Goal: Transaction & Acquisition: Purchase product/service

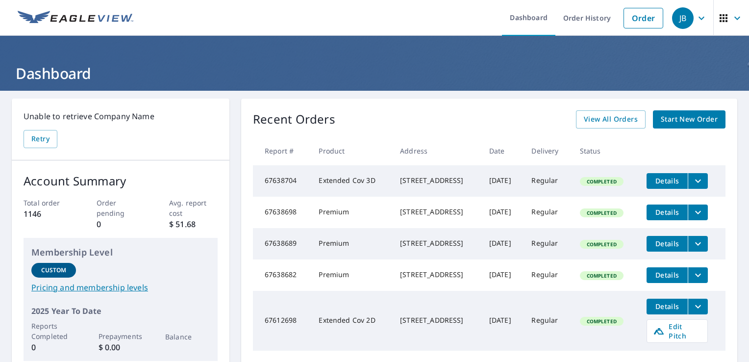
click at [677, 116] on span "Start New Order" at bounding box center [689, 119] width 57 height 12
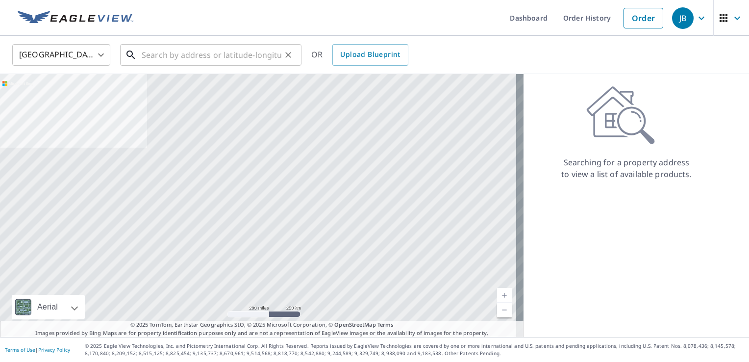
click at [160, 56] on input "text" at bounding box center [212, 54] width 140 height 27
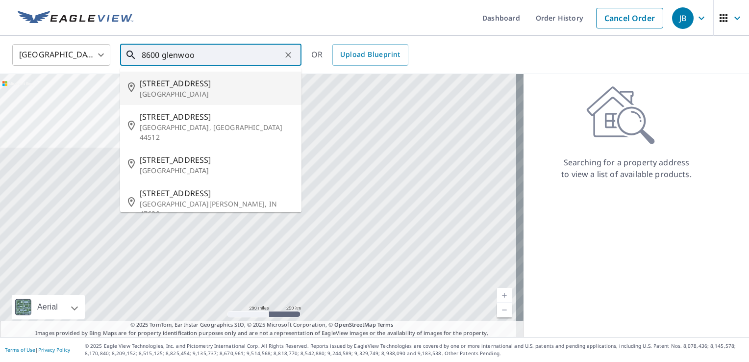
click at [172, 82] on span "8600 Glenwood Ave" at bounding box center [217, 83] width 154 height 12
type input "8600 Glenwood Ave Raleigh, NC 27617"
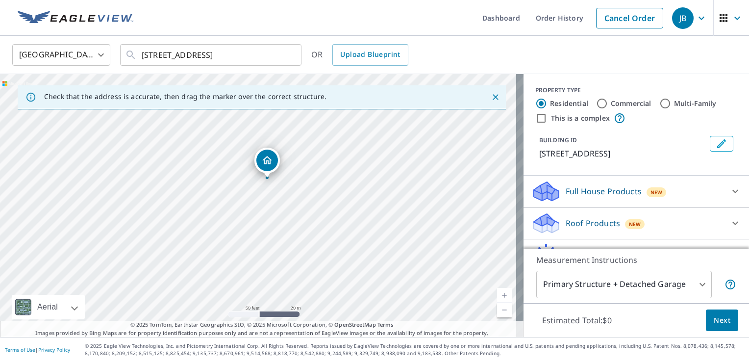
click at [269, 195] on div "8600 Glenwood Ave Raleigh, NC 27617" at bounding box center [262, 205] width 524 height 263
drag, startPoint x: 255, startPoint y: 187, endPoint x: 254, endPoint y: 234, distance: 46.6
drag, startPoint x: 263, startPoint y: 165, endPoint x: 268, endPoint y: 114, distance: 50.8
click at [203, 280] on div "8600 Glenwood Ave Raleigh, NC 27617" at bounding box center [262, 205] width 524 height 263
drag, startPoint x: 240, startPoint y: 268, endPoint x: 255, endPoint y: 243, distance: 28.8
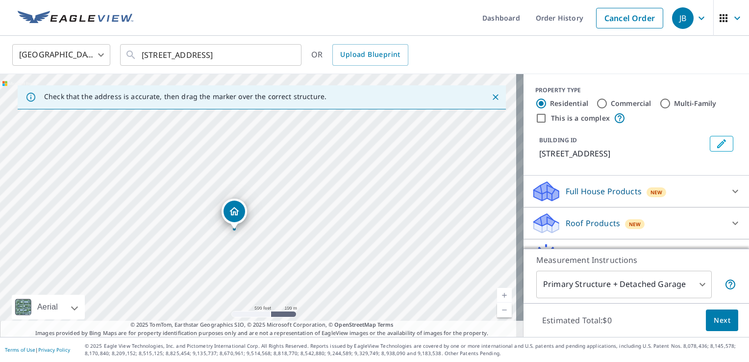
click at [255, 243] on div "8600 Glenwood Ave Raleigh, NC 27617" at bounding box center [262, 205] width 524 height 263
drag, startPoint x: 284, startPoint y: 266, endPoint x: 287, endPoint y: 231, distance: 34.4
click at [287, 231] on div "8600 Glenwood Ave Raleigh, NC 27617" at bounding box center [262, 205] width 524 height 263
drag, startPoint x: 144, startPoint y: 119, endPoint x: 137, endPoint y: 159, distance: 40.7
drag, startPoint x: 318, startPoint y: 253, endPoint x: 338, endPoint y: 160, distance: 94.7
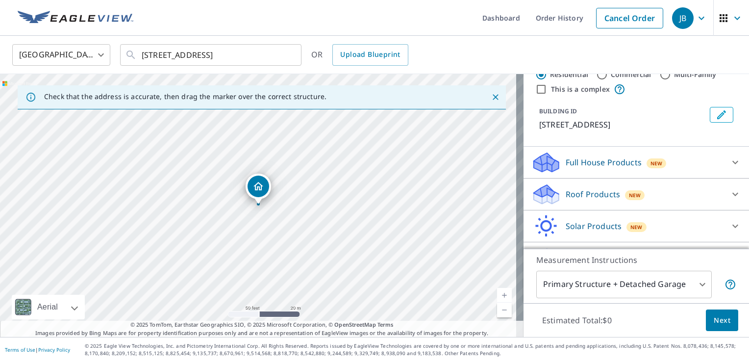
scroll to position [53, 0]
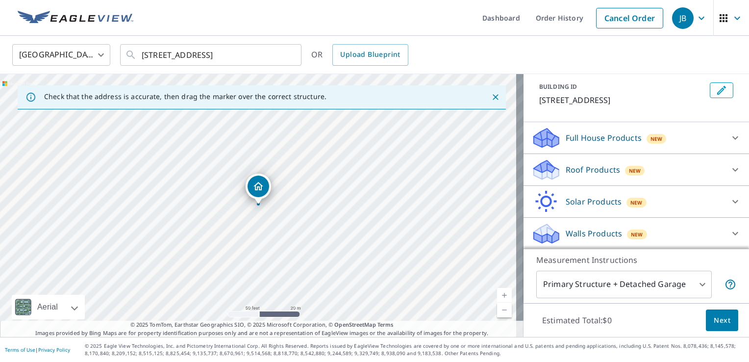
click at [589, 172] on p "Roof Products" at bounding box center [593, 170] width 54 height 12
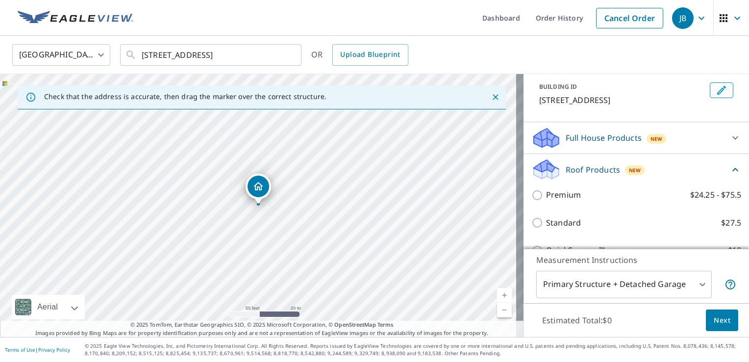
scroll to position [152, 0]
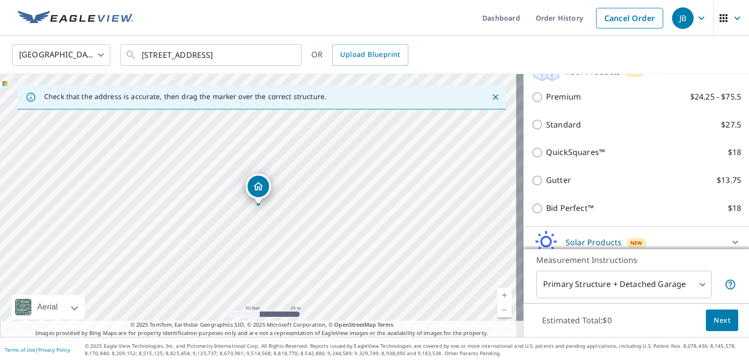
click at [558, 101] on p "Premium" at bounding box center [563, 97] width 35 height 12
click at [546, 101] on input "Premium $24.25 - $75.5" at bounding box center [539, 97] width 15 height 12
checkbox input "true"
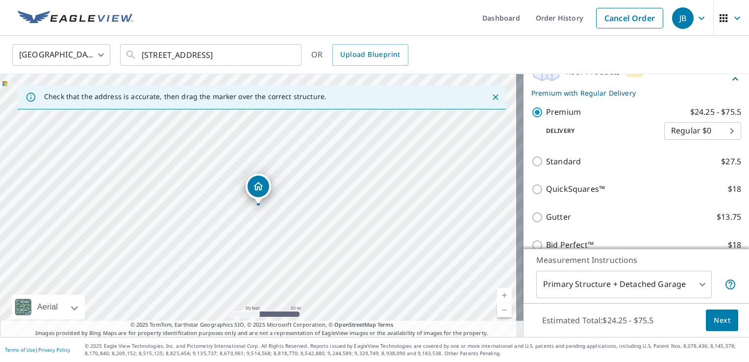
click at [714, 322] on span "Next" at bounding box center [722, 320] width 17 height 12
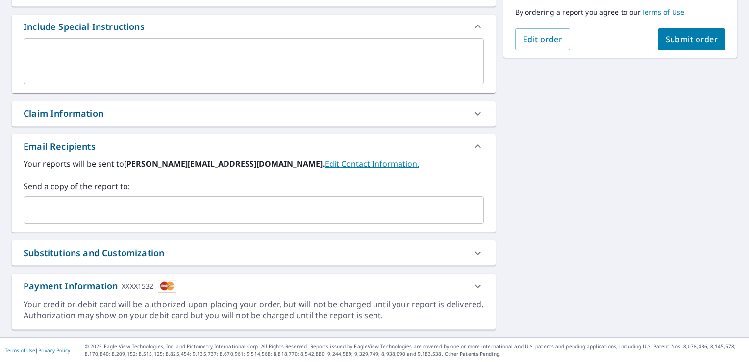
scroll to position [255, 0]
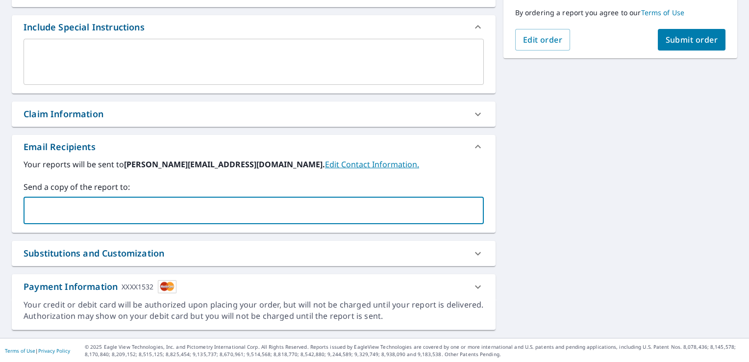
click at [140, 211] on input "text" at bounding box center [246, 210] width 437 height 19
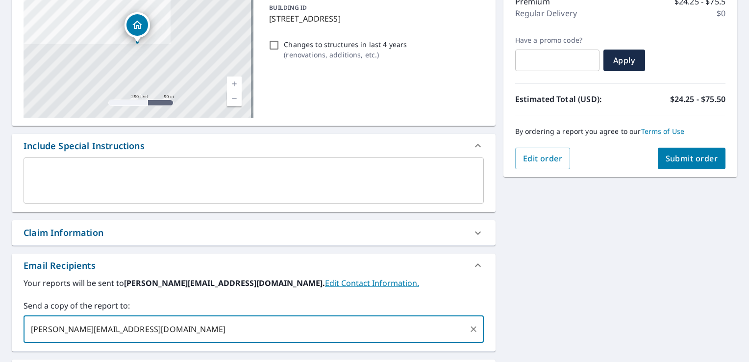
scroll to position [58, 0]
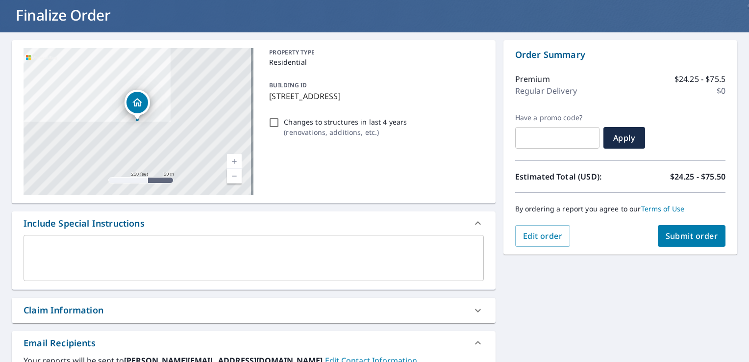
type input "denis@bondroofs.com"
click at [670, 236] on span "Submit order" at bounding box center [692, 235] width 52 height 11
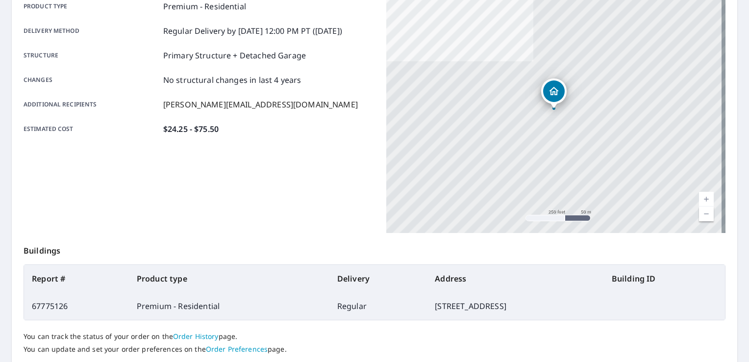
scroll to position [165, 0]
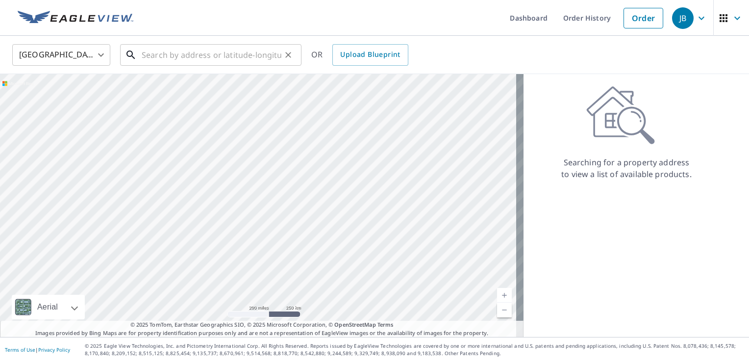
click at [206, 56] on input "text" at bounding box center [212, 54] width 140 height 27
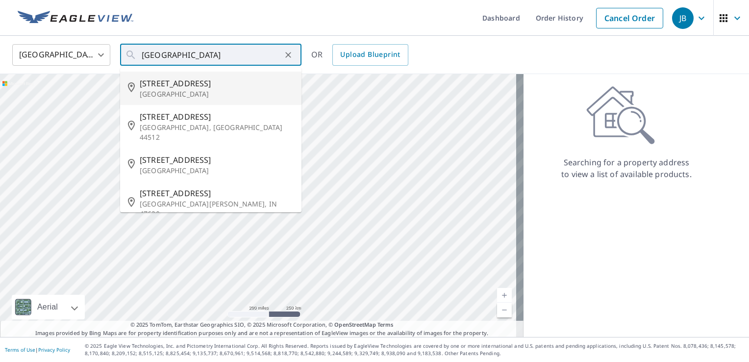
type input "8600 Glenwood Ave Raleigh, NC 27617"
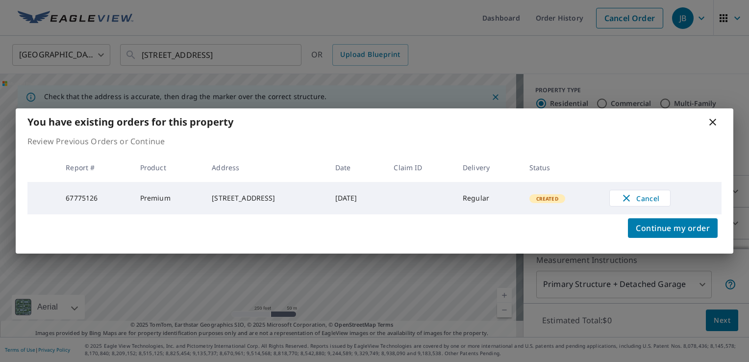
click at [712, 124] on icon at bounding box center [713, 122] width 12 height 12
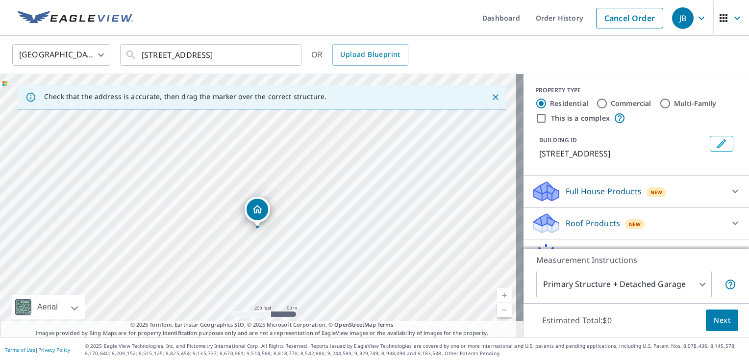
drag, startPoint x: 259, startPoint y: 187, endPoint x: 258, endPoint y: 210, distance: 22.6
click at [595, 229] on p "Roof Products" at bounding box center [593, 223] width 54 height 12
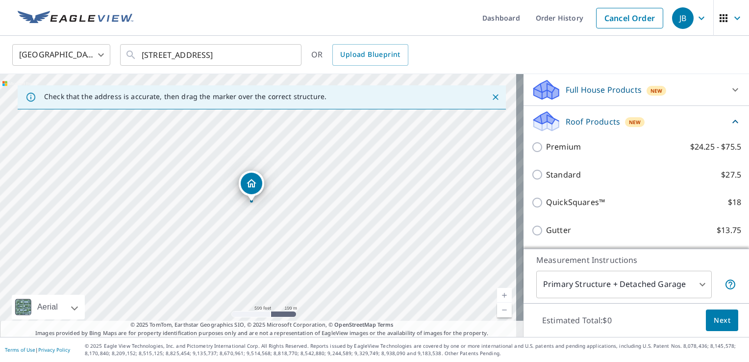
scroll to position [98, 0]
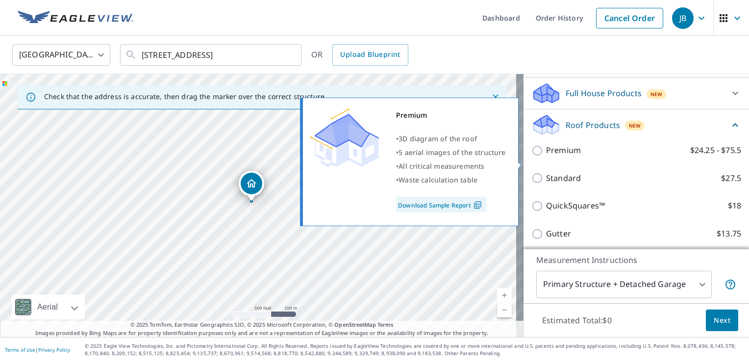
click at [556, 156] on p "Premium" at bounding box center [563, 150] width 35 height 12
click at [546, 156] on input "Premium $24.25 - $75.5" at bounding box center [539, 151] width 15 height 12
checkbox input "true"
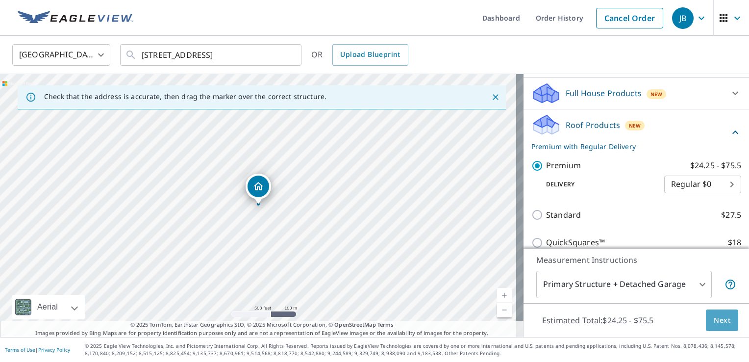
click at [706, 321] on button "Next" at bounding box center [722, 320] width 32 height 22
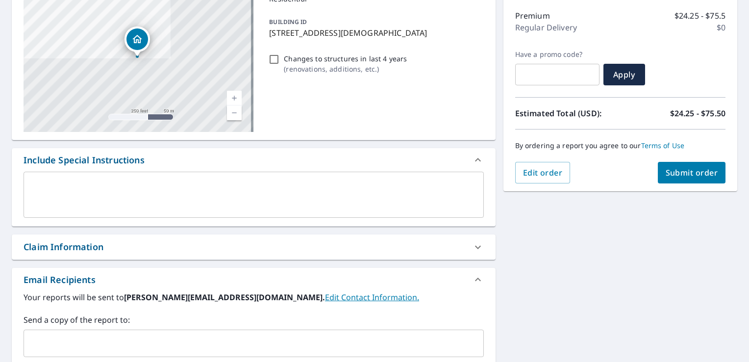
scroll to position [255, 0]
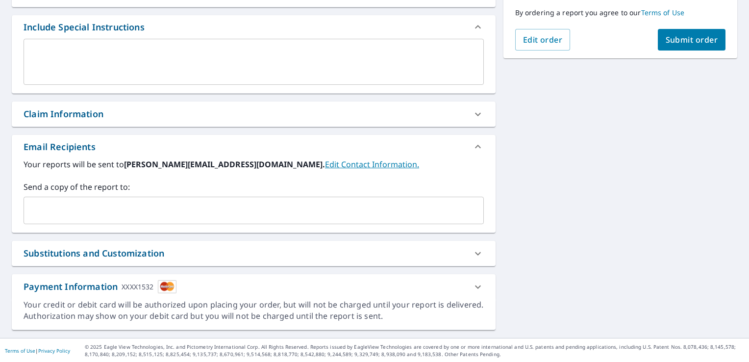
click at [135, 219] on input "text" at bounding box center [246, 210] width 437 height 19
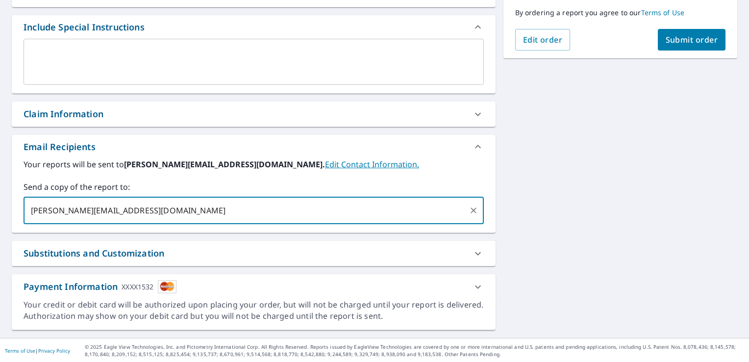
type input "denis@bondroofs.com"
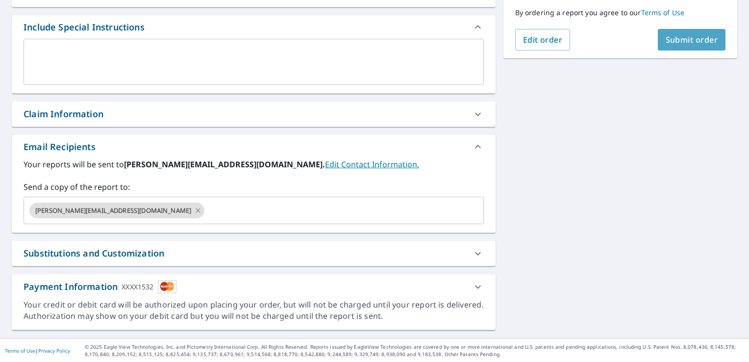
click at [678, 36] on span "Submit order" at bounding box center [692, 39] width 52 height 11
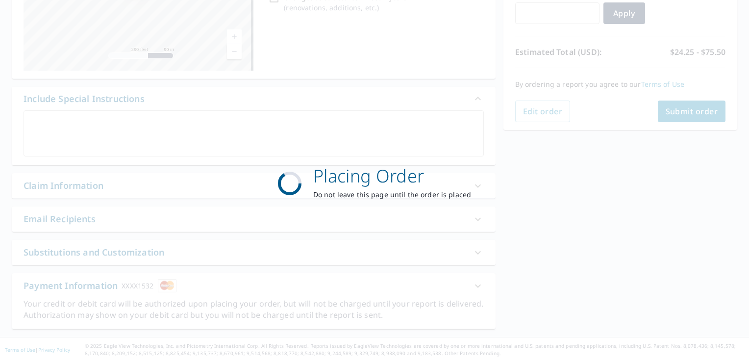
scroll to position [182, 0]
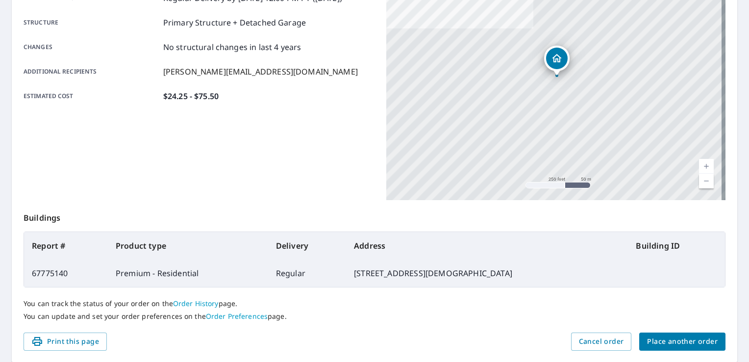
scroll to position [214, 0]
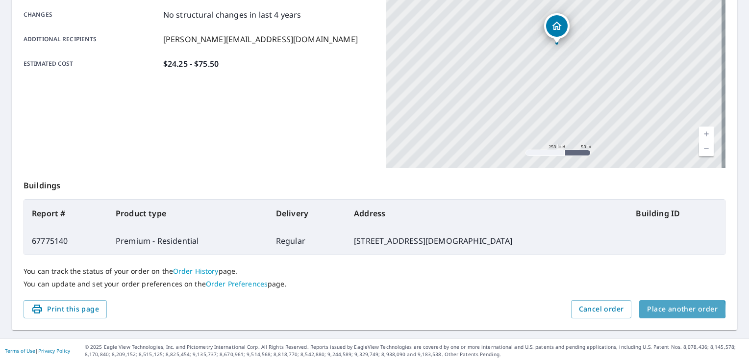
click at [670, 310] on span "Place another order" at bounding box center [682, 309] width 71 height 12
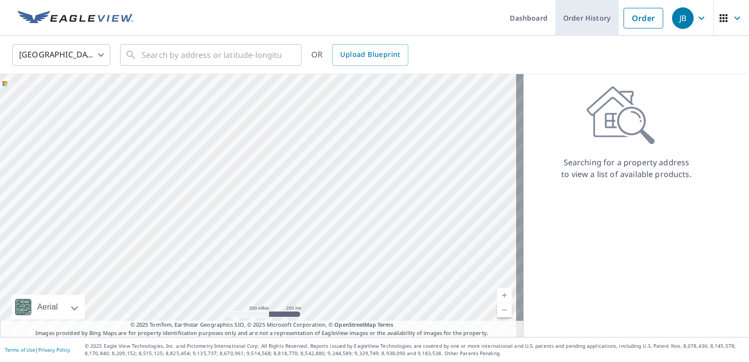
click at [585, 11] on link "Order History" at bounding box center [587, 18] width 63 height 36
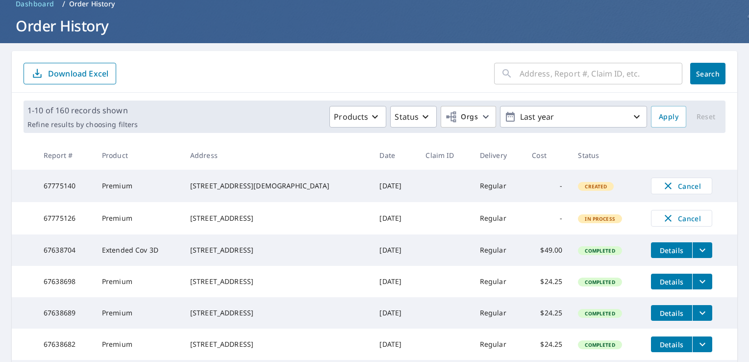
scroll to position [98, 0]
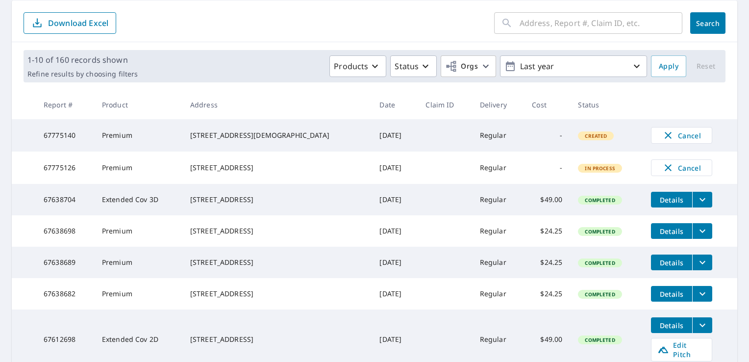
click at [236, 140] on div "8205 Ebenezer Church Rd Raleigh, NC 27613" at bounding box center [277, 135] width 174 height 10
click at [244, 130] on div "8205 Ebenezer Church Rd Raleigh, NC 27613" at bounding box center [277, 135] width 174 height 10
click at [585, 172] on span "In Process" at bounding box center [600, 168] width 42 height 7
click at [226, 173] on div "8600 Glenwood Ave Raleigh, NC 27617" at bounding box center [277, 168] width 174 height 10
click at [662, 173] on span "Cancel" at bounding box center [682, 168] width 41 height 12
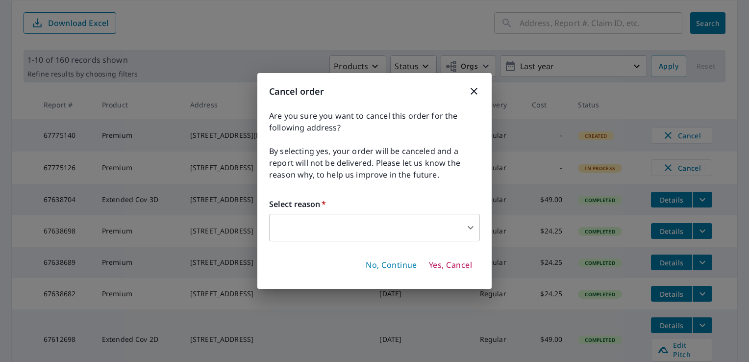
click at [418, 224] on body "JB JB Dashboard Order History Order JB Dashboard / Order History Order History …" at bounding box center [374, 181] width 749 height 362
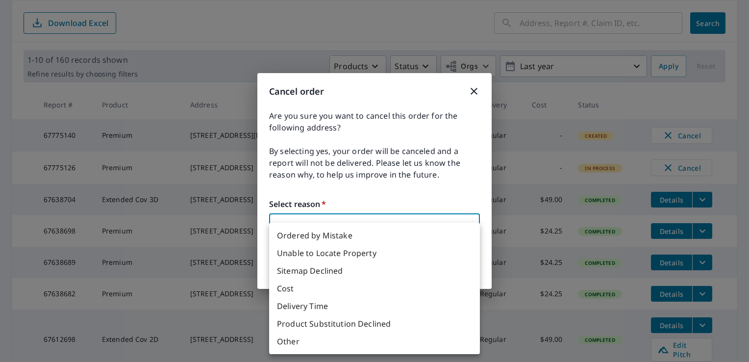
click at [335, 196] on div at bounding box center [374, 181] width 749 height 362
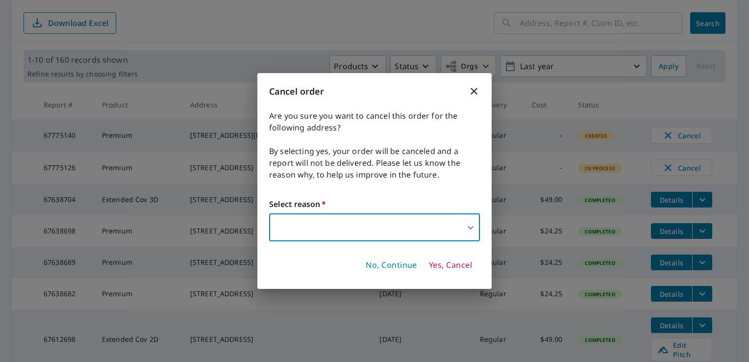
click at [322, 227] on body "JB JB Dashboard Order History Order JB Dashboard / Order History Order History …" at bounding box center [374, 181] width 749 height 362
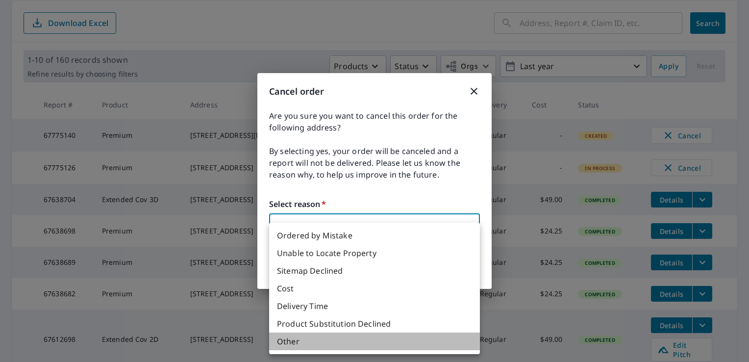
click at [314, 334] on li "Other" at bounding box center [374, 341] width 211 height 18
type input "36"
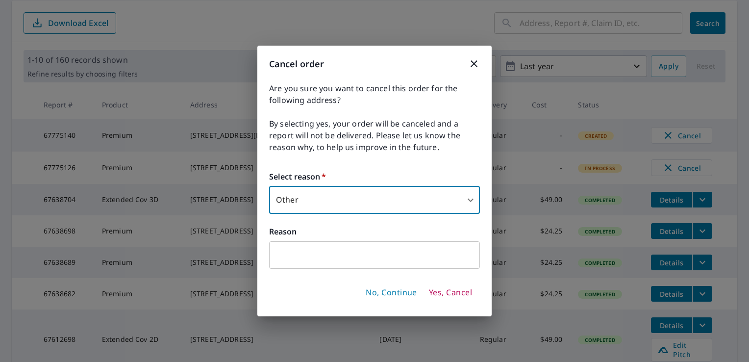
click at [313, 250] on input "text" at bounding box center [374, 254] width 211 height 27
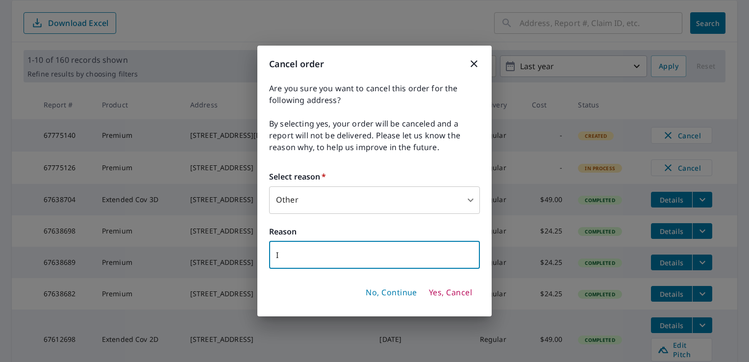
type input "I"
type input "C"
type input "Chose wrong building"
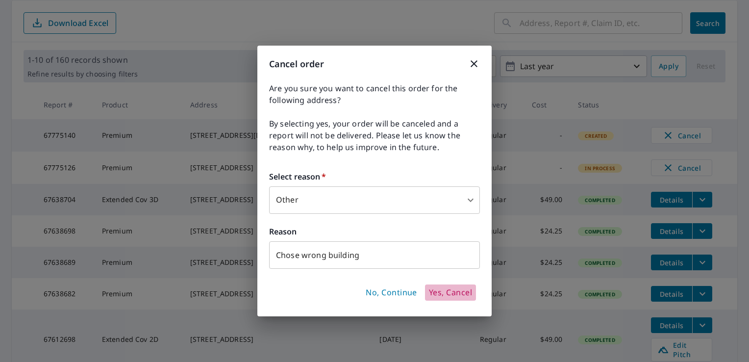
click at [457, 295] on span "Yes, Cancel" at bounding box center [450, 292] width 43 height 11
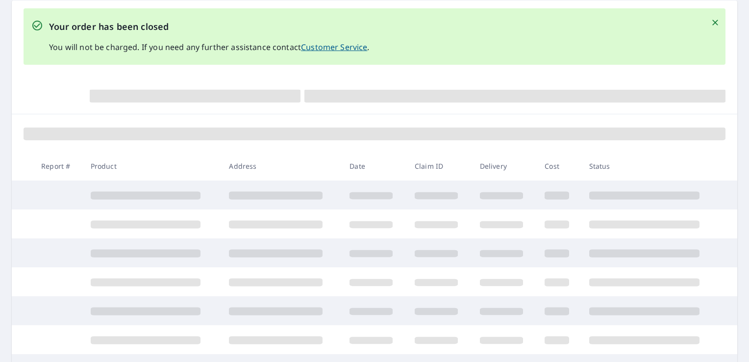
scroll to position [170, 0]
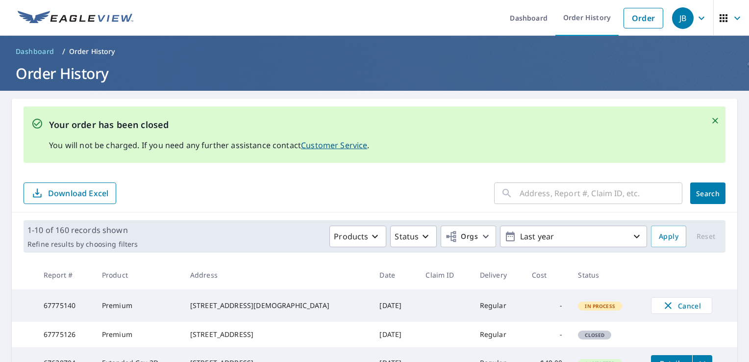
click at [69, 16] on img at bounding box center [76, 18] width 116 height 15
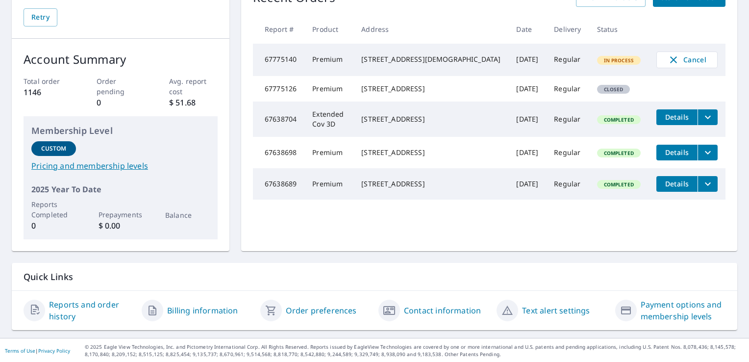
scroll to position [73, 0]
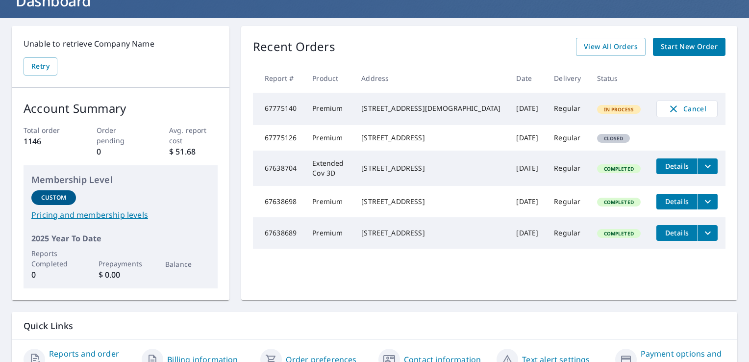
click at [86, 212] on link "Pricing and membership levels" at bounding box center [120, 215] width 179 height 12
